Goal: Check status

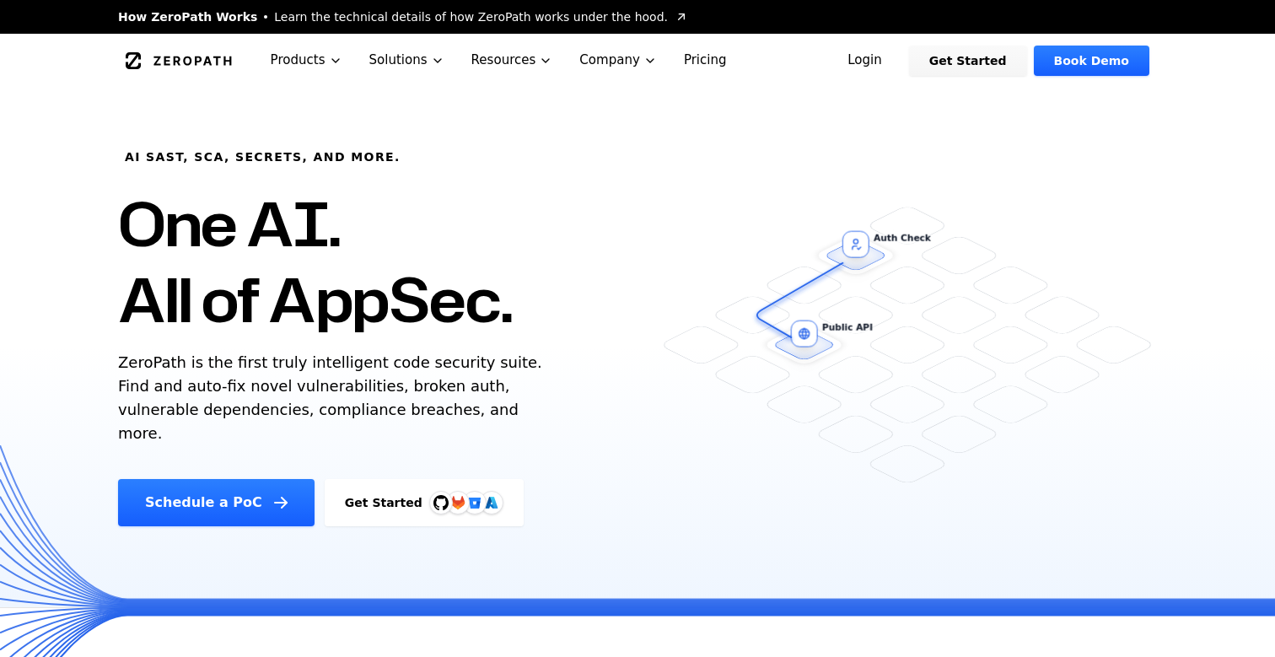
click at [884, 62] on link "Login" at bounding box center [864, 61] width 75 height 30
